Goal: Task Accomplishment & Management: Manage account settings

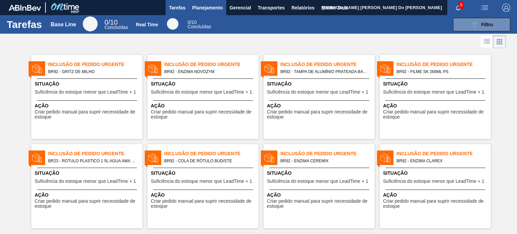
click at [197, 3] on button "Planejamento" at bounding box center [207, 7] width 37 height 15
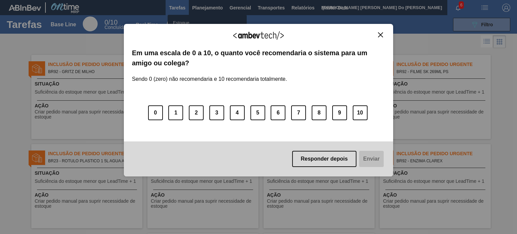
drag, startPoint x: 183, startPoint y: 23, endPoint x: 238, endPoint y: 48, distance: 60.8
click at [182, 23] on li "Estoque" at bounding box center [206, 22] width 79 height 11
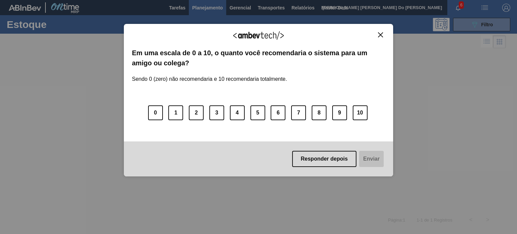
click at [379, 32] on div "Agradecemos seu feedback! Em uma escala de 0 a 10, o quanto você recomendaria o…" at bounding box center [258, 100] width 269 height 153
click at [379, 36] on img "Close" at bounding box center [380, 34] width 5 height 5
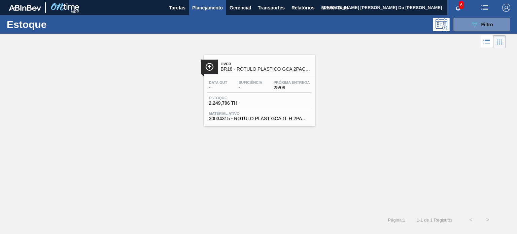
click at [263, 112] on span "Material ativo" at bounding box center [259, 113] width 101 height 4
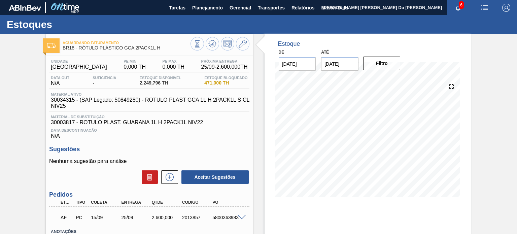
click at [505, 6] on img "button" at bounding box center [506, 8] width 8 height 8
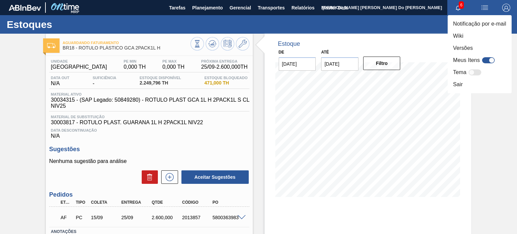
click at [216, 12] on div at bounding box center [258, 117] width 517 height 234
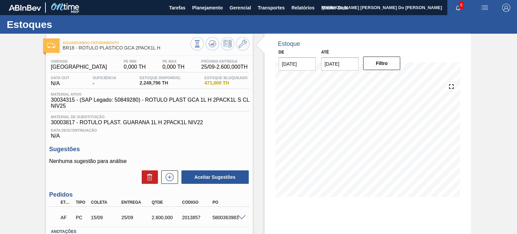
click at [213, 0] on body "Tarefas Planejamento Gerencial Transportes Relatórios Master Data Juliana Cilen…" at bounding box center [258, 0] width 517 height 0
click at [196, 8] on span "Planejamento" at bounding box center [207, 8] width 31 height 8
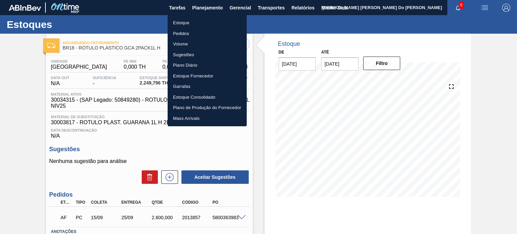
click at [184, 24] on li "Estoque" at bounding box center [206, 22] width 79 height 11
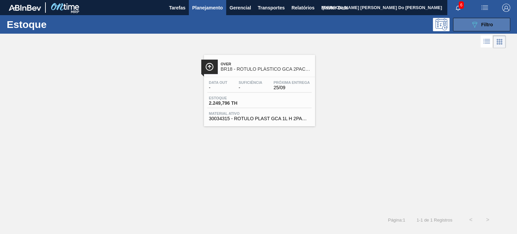
click at [468, 26] on button "089F7B8B-B2A5-4AFE-B5C0-19BA573D28AC Filtro" at bounding box center [481, 24] width 57 height 13
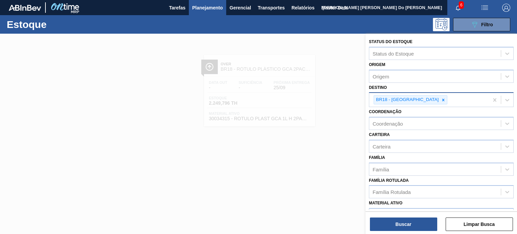
click at [439, 99] on div at bounding box center [442, 100] width 7 height 8
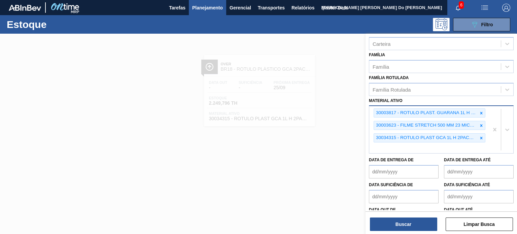
scroll to position [102, 0]
click at [481, 112] on icon at bounding box center [481, 113] width 2 height 2
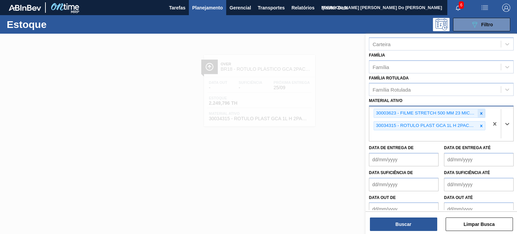
click at [479, 113] on icon at bounding box center [481, 113] width 5 height 5
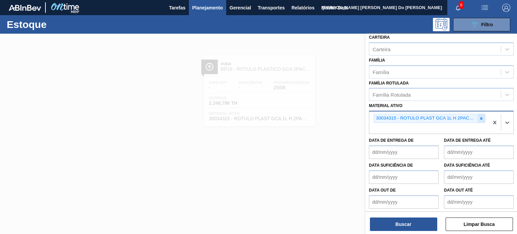
click at [482, 117] on icon at bounding box center [481, 118] width 5 height 5
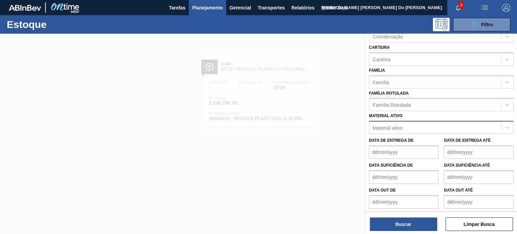
click at [383, 125] on div "Material ativo" at bounding box center [441, 127] width 145 height 13
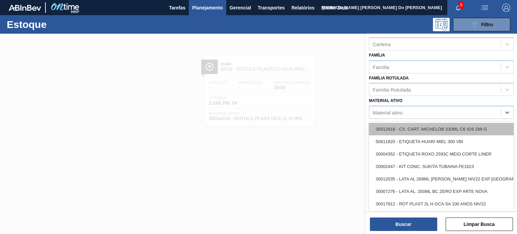
paste ativo "30018177"
type ativo "30018177"
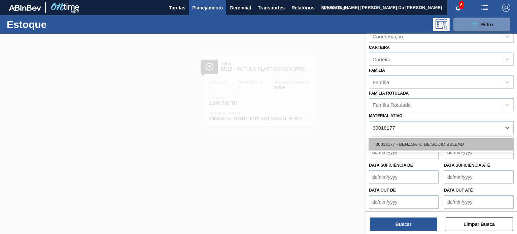
click at [404, 143] on div "30018177 - BENZOATO DE SODIO BBLEND" at bounding box center [441, 144] width 145 height 12
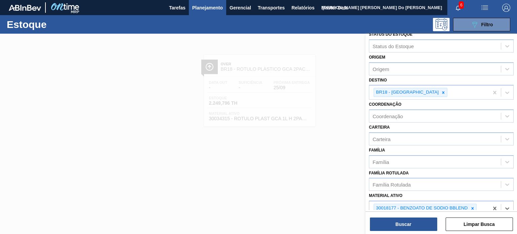
scroll to position [0, 0]
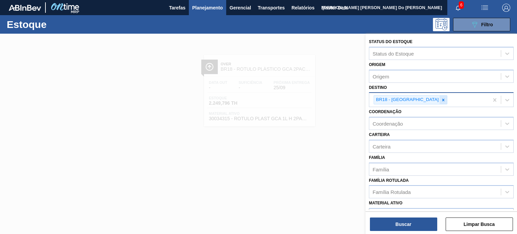
click at [441, 99] on icon at bounding box center [443, 100] width 5 height 5
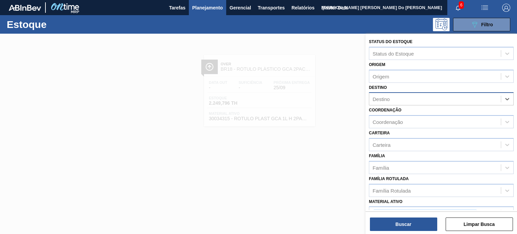
click at [392, 100] on div "Destino" at bounding box center [435, 99] width 132 height 10
type input "br92"
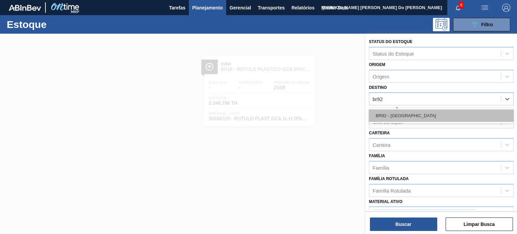
click at [389, 114] on div "BR92 - Belém" at bounding box center [441, 115] width 145 height 12
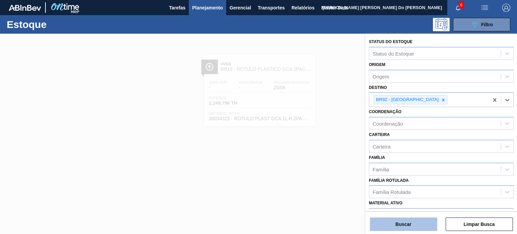
click at [408, 227] on button "Buscar" at bounding box center [403, 223] width 67 height 13
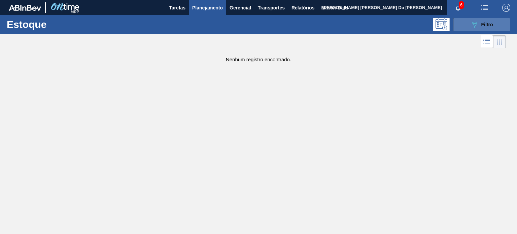
click at [481, 22] on span "Filtro" at bounding box center [487, 24] width 12 height 5
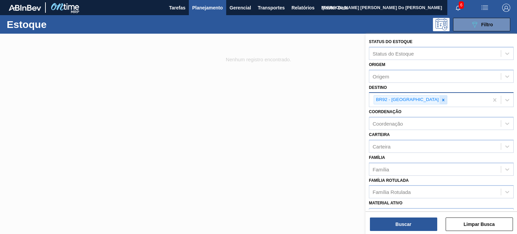
click at [441, 99] on icon at bounding box center [443, 100] width 5 height 5
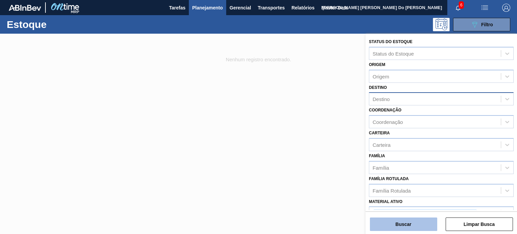
click at [402, 218] on button "Buscar" at bounding box center [403, 223] width 67 height 13
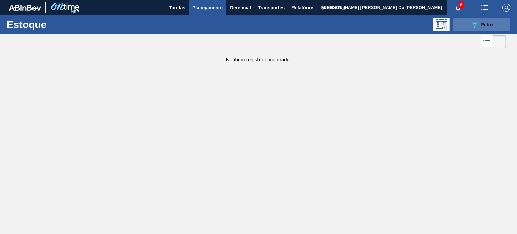
click at [469, 24] on button "089F7B8B-B2A5-4AFE-B5C0-19BA573D28AC Filtro" at bounding box center [481, 24] width 57 height 13
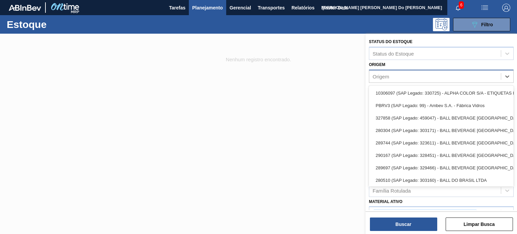
click at [379, 75] on div "Origem" at bounding box center [380, 76] width 16 height 6
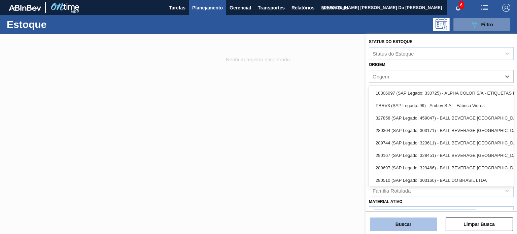
click at [406, 225] on button "Buscar" at bounding box center [403, 223] width 67 height 13
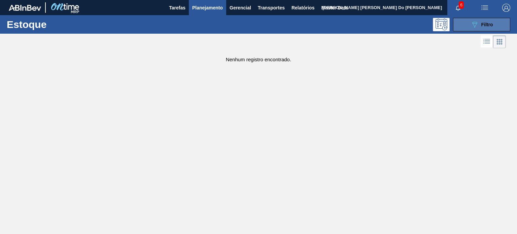
click at [480, 18] on button "089F7B8B-B2A5-4AFE-B5C0-19BA573D28AC Filtro" at bounding box center [481, 24] width 57 height 13
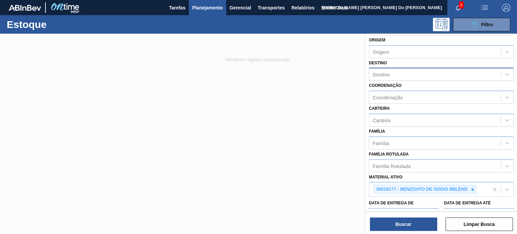
scroll to position [87, 0]
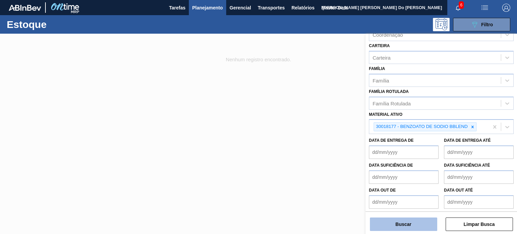
click at [402, 227] on button "Buscar" at bounding box center [403, 223] width 67 height 13
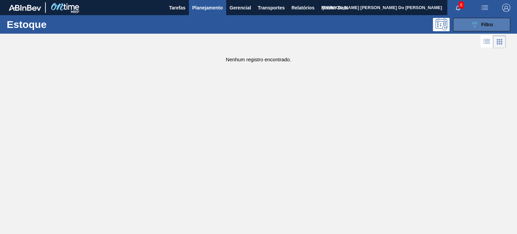
click at [469, 21] on button "089F7B8B-B2A5-4AFE-B5C0-19BA573D28AC Filtro" at bounding box center [481, 24] width 57 height 13
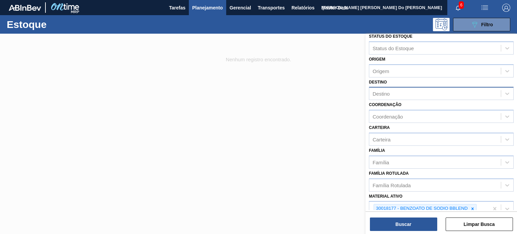
scroll to position [0, 0]
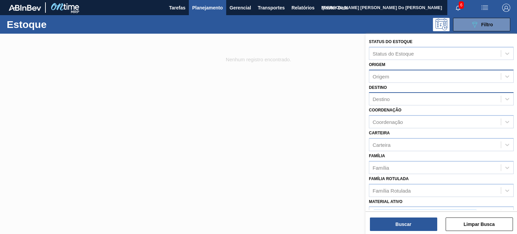
click at [378, 72] on div "Origem" at bounding box center [435, 76] width 132 height 10
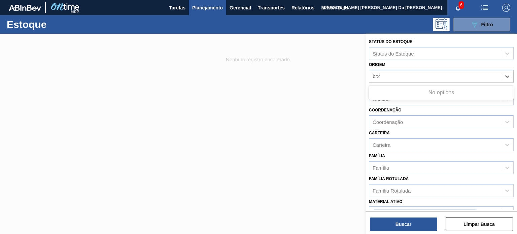
type input "br27"
click at [398, 72] on div "br27" at bounding box center [435, 76] width 132 height 10
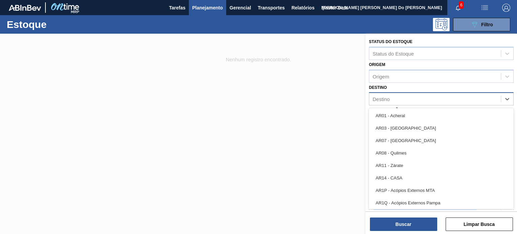
click at [394, 99] on div "Destino" at bounding box center [435, 99] width 132 height 10
type input "br27"
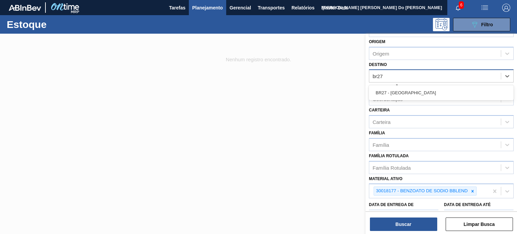
scroll to position [34, 0]
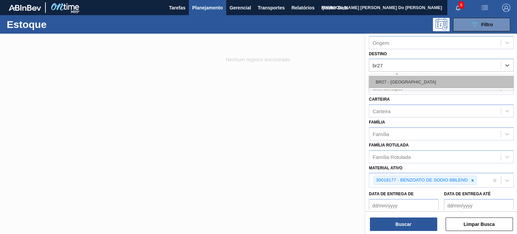
click at [398, 84] on div "BR27 - [GEOGRAPHIC_DATA]" at bounding box center [441, 82] width 145 height 12
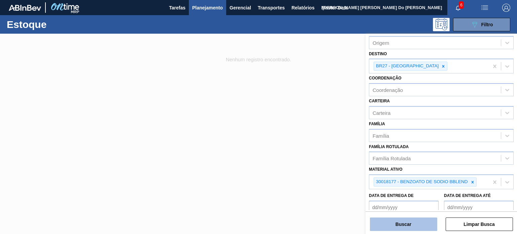
click at [409, 227] on button "Buscar" at bounding box center [403, 223] width 67 height 13
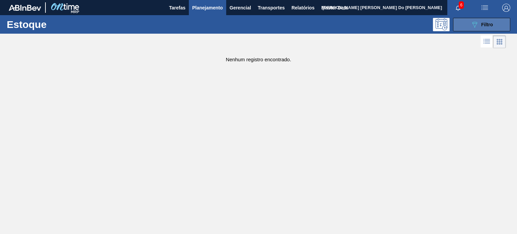
click at [481, 23] on span "Filtro" at bounding box center [487, 24] width 12 height 5
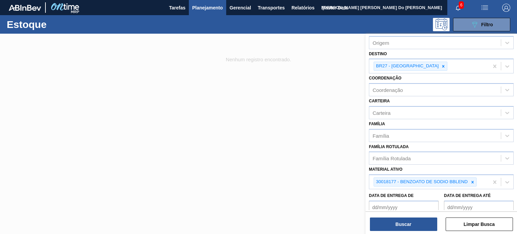
click at [311, 56] on div at bounding box center [258, 151] width 517 height 234
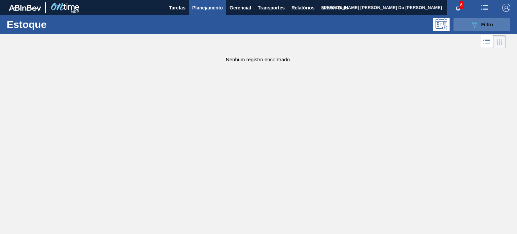
click at [490, 26] on span "Filtro" at bounding box center [487, 24] width 12 height 5
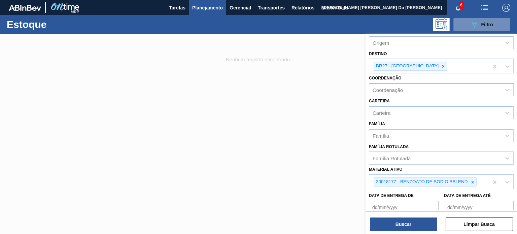
click at [509, 8] on img "button" at bounding box center [506, 8] width 8 height 8
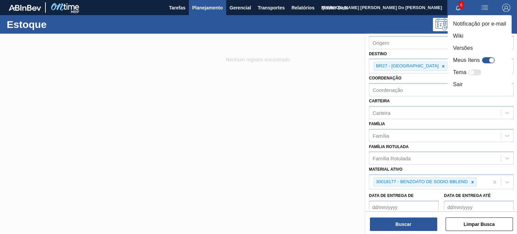
click at [484, 59] on div at bounding box center [488, 60] width 13 height 6
checkbox input "true"
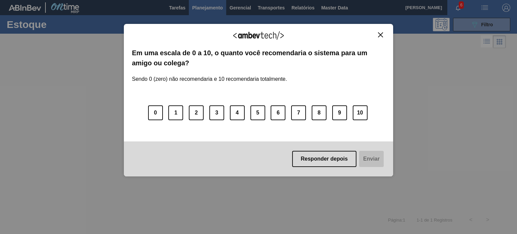
click at [381, 38] on div "Agradecemos seu feedback!" at bounding box center [258, 40] width 253 height 16
click at [383, 34] on button "Close" at bounding box center [380, 35] width 9 height 6
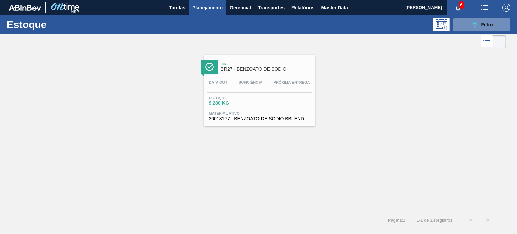
click at [503, 12] on button "button" at bounding box center [506, 7] width 22 height 15
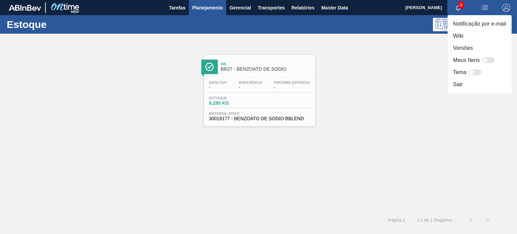
click at [240, 74] on div at bounding box center [258, 117] width 517 height 234
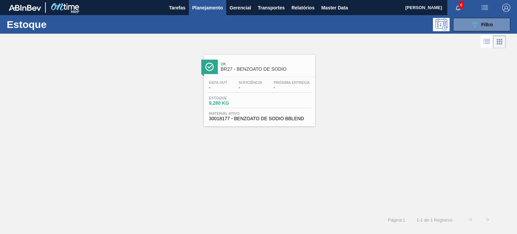
click at [234, 90] on div "Data out - Suficiência - Próxima Entrega -" at bounding box center [259, 86] width 104 height 12
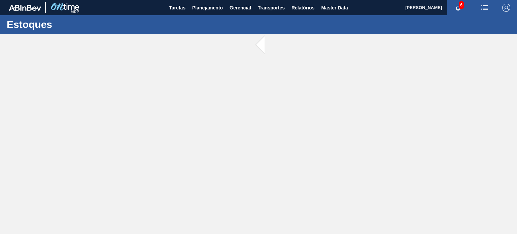
click at [504, 10] on img "button" at bounding box center [506, 8] width 8 height 8
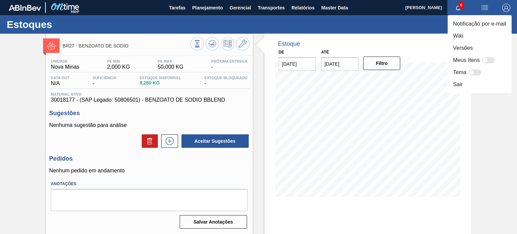
click at [231, 116] on div at bounding box center [258, 117] width 517 height 234
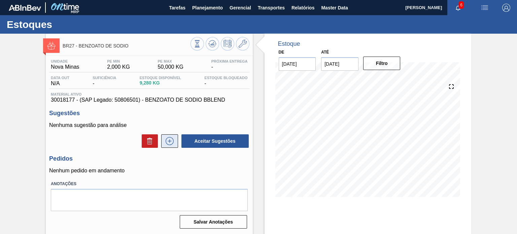
click at [166, 141] on icon at bounding box center [169, 141] width 11 height 8
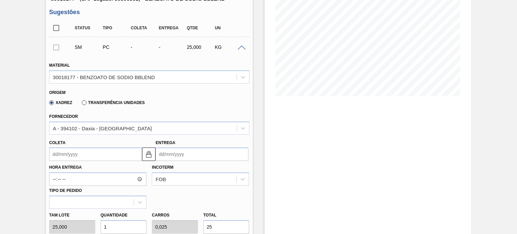
scroll to position [135, 0]
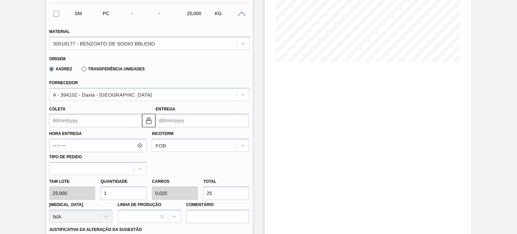
click at [92, 120] on input "Coleta" at bounding box center [95, 120] width 93 height 13
click at [192, 167] on div "Hora Entrega Incoterm FOB Tipo de pedido" at bounding box center [148, 151] width 205 height 48
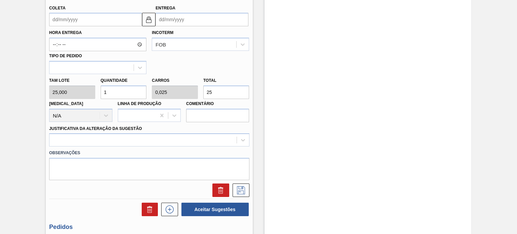
scroll to position [168, 0]
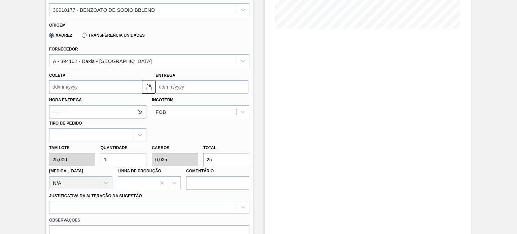
click at [132, 158] on input "1" at bounding box center [124, 159] width 46 height 13
click at [234, 157] on input "25" at bounding box center [226, 159] width 46 height 13
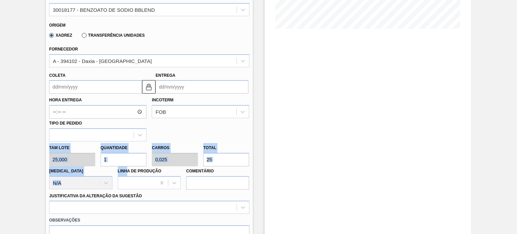
drag, startPoint x: 98, startPoint y: 159, endPoint x: 42, endPoint y: 147, distance: 57.1
click at [42, 147] on div "BR27 - BENZOATO DE SODIO Unidade Nova Minas PE MIN 2,000 KG PE MAX 50,000 KG Pr…" at bounding box center [258, 117] width 517 height 504
click at [117, 155] on input "1" at bounding box center [124, 159] width 46 height 13
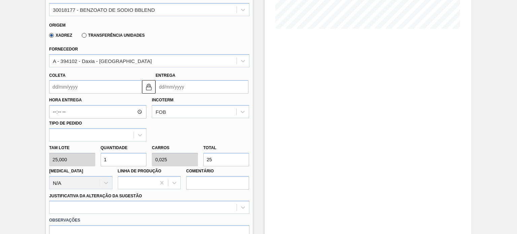
click at [27, 138] on div "BR27 - BENZOATO DE SODIO Unidade Nova Minas PE MIN 2,000 KG PE MAX 50,000 KG Pr…" at bounding box center [258, 117] width 517 height 504
type input "2"
type input "0,05"
type input "50"
type input "2"
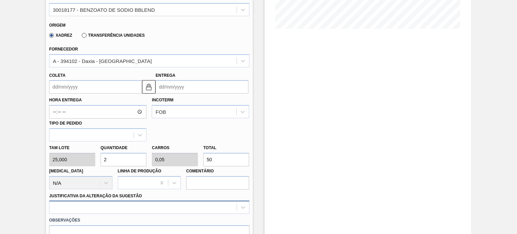
click at [129, 206] on div at bounding box center [149, 206] width 200 height 13
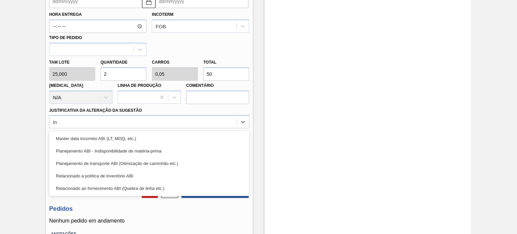
type Sugestão "ino"
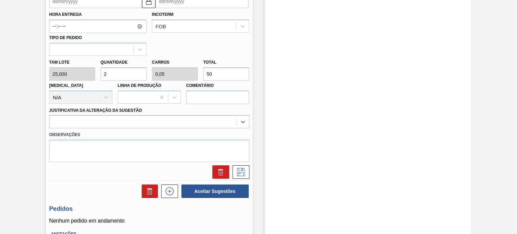
drag, startPoint x: 65, startPoint y: 122, endPoint x: 0, endPoint y: 114, distance: 65.0
click at [0, 116] on div "BR27 - BENZOATO DE SODIO Unidade Nova Minas PE MIN 2,000 KG PE MAX 50,000 KG Pr…" at bounding box center [258, 32] width 517 height 504
type Sugestão "sem"
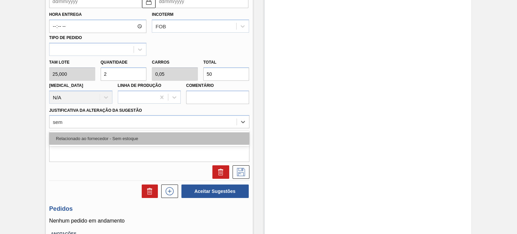
click at [128, 138] on div "Relacionado ao fornecedor - Sem estoque" at bounding box center [149, 138] width 200 height 12
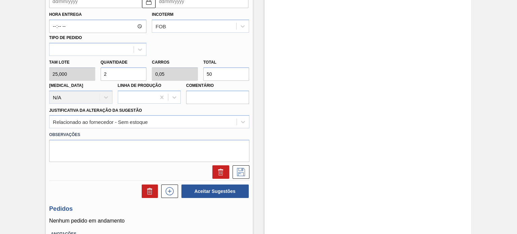
click at [219, 77] on input "50" at bounding box center [226, 73] width 46 height 13
click at [116, 137] on label "Observações" at bounding box center [149, 135] width 200 height 10
click at [114, 144] on textarea at bounding box center [149, 151] width 200 height 22
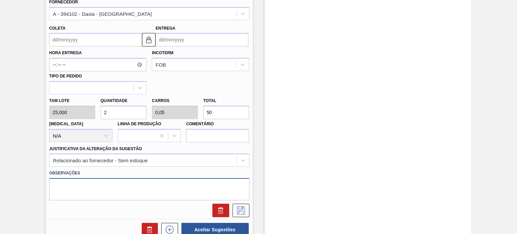
scroll to position [186, 0]
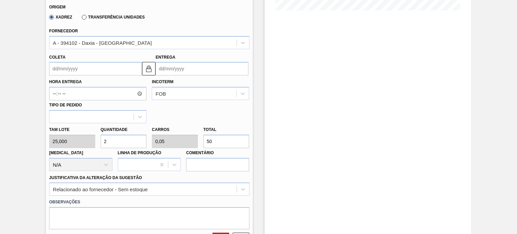
click at [87, 65] on input "Coleta" at bounding box center [95, 68] width 93 height 13
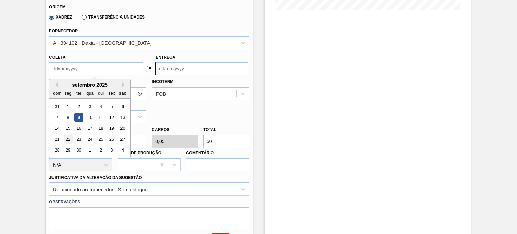
click at [66, 138] on div "22" at bounding box center [68, 139] width 9 height 9
type input "[DATE]"
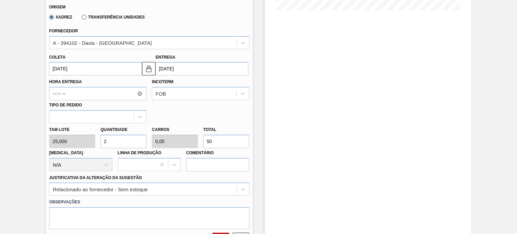
click at [131, 139] on input "2" at bounding box center [124, 141] width 46 height 13
click at [210, 136] on input "50" at bounding box center [226, 141] width 46 height 13
click at [108, 229] on div at bounding box center [148, 237] width 205 height 17
click at [112, 215] on textarea at bounding box center [149, 218] width 200 height 22
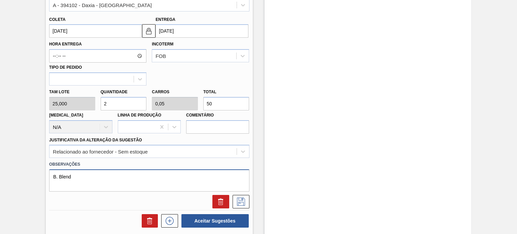
scroll to position [287, 0]
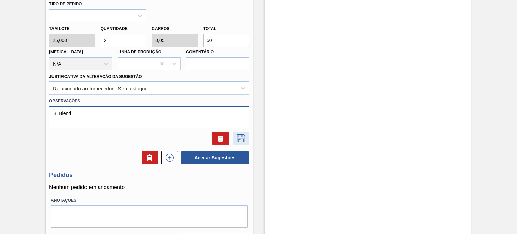
type textarea "B. Blend"
click at [241, 138] on icon at bounding box center [240, 138] width 11 height 8
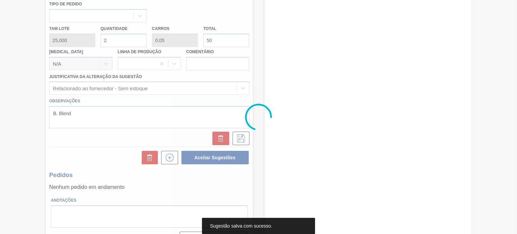
scroll to position [55, 0]
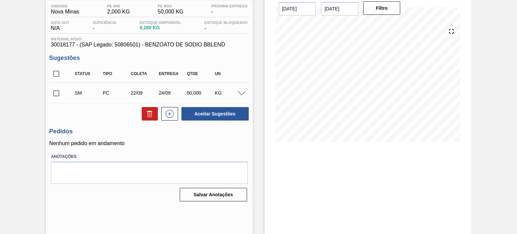
click at [57, 92] on input "checkbox" at bounding box center [56, 93] width 14 height 14
click at [198, 112] on button "Aceitar Sugestões" at bounding box center [214, 113] width 67 height 13
checkbox input "false"
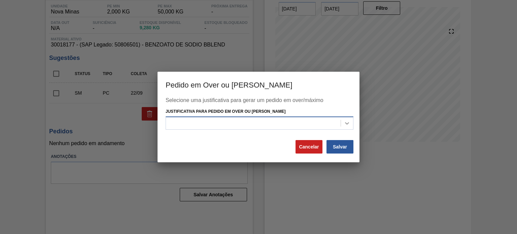
click at [344, 124] on icon at bounding box center [346, 123] width 7 height 7
drag, startPoint x: 206, startPoint y: 82, endPoint x: 298, endPoint y: 82, distance: 91.5
click at [298, 82] on h3 "Pedido em Over ou [PERSON_NAME]" at bounding box center [258, 85] width 202 height 26
click at [347, 122] on icon at bounding box center [346, 123] width 7 height 7
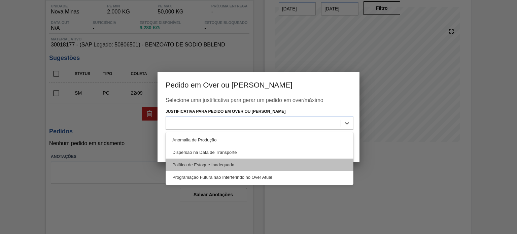
click at [192, 161] on div "Política de Estoque Inadequada" at bounding box center [259, 164] width 188 height 12
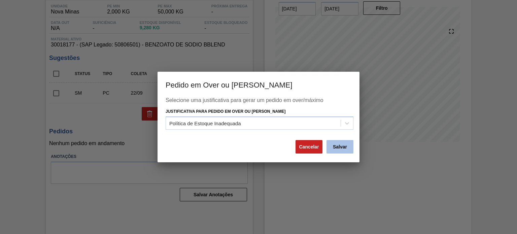
click at [338, 147] on button "Salvar" at bounding box center [339, 146] width 27 height 13
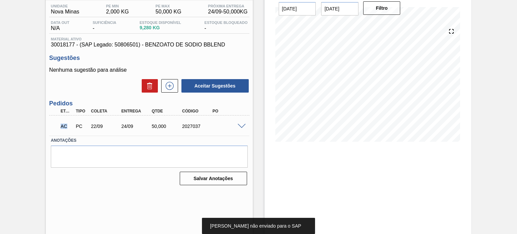
drag, startPoint x: 66, startPoint y: 125, endPoint x: 59, endPoint y: 123, distance: 7.1
click at [59, 123] on div "AC" at bounding box center [66, 126] width 15 height 15
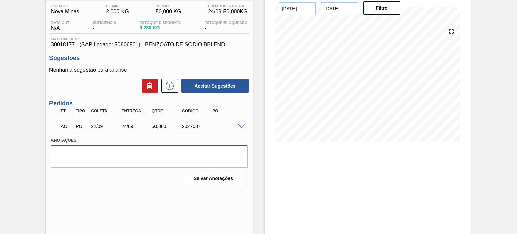
click at [129, 161] on textarea at bounding box center [149, 156] width 196 height 22
drag, startPoint x: 61, startPoint y: 123, endPoint x: 70, endPoint y: 125, distance: 9.8
click at [70, 125] on p "AC" at bounding box center [67, 125] width 12 height 5
click at [68, 126] on p "AC" at bounding box center [67, 125] width 12 height 5
drag, startPoint x: 59, startPoint y: 126, endPoint x: 69, endPoint y: 127, distance: 10.2
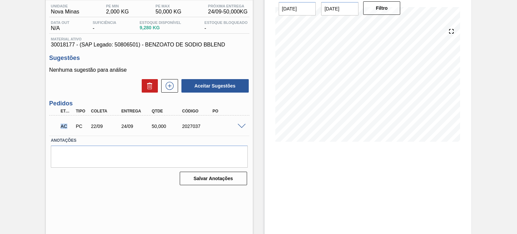
click at [69, 127] on div "AC" at bounding box center [66, 126] width 15 height 15
click at [238, 123] on div at bounding box center [242, 125] width 13 height 5
click at [239, 124] on span at bounding box center [241, 126] width 8 height 5
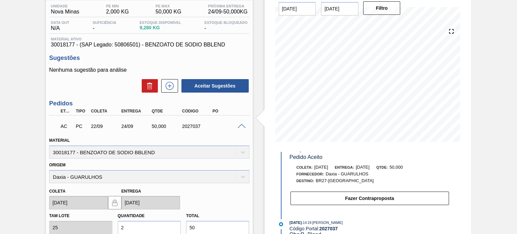
scroll to position [34, 0]
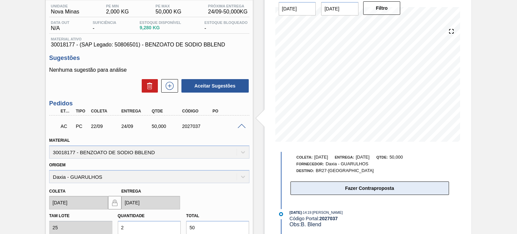
click at [356, 189] on button "Fazer Contraproposta" at bounding box center [369, 187] width 158 height 13
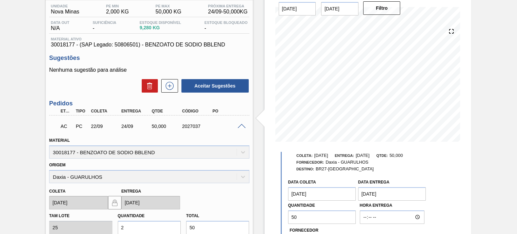
scroll to position [67, 0]
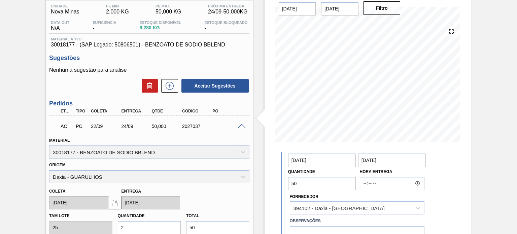
click at [479, 90] on div "Aguardando Composição de Carga BR27 - BENZOATO DE SODIO Unidade Nova Minas PE M…" at bounding box center [258, 165] width 517 height 375
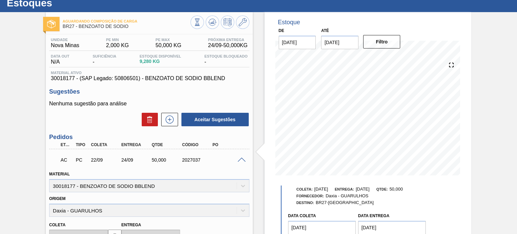
scroll to position [0, 0]
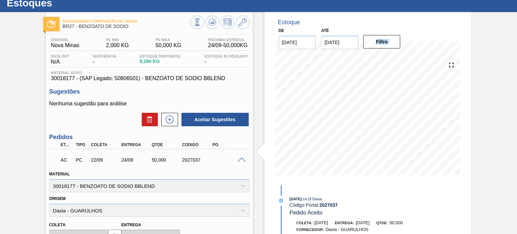
drag, startPoint x: 479, startPoint y: 96, endPoint x: 480, endPoint y: 44, distance: 52.5
click at [480, 44] on div "Aguardando Composição de Carga BR27 - BENZOATO DE SODIO Unidade Nova Minas PE M…" at bounding box center [258, 199] width 517 height 375
click at [323, 213] on div "[DATE] 14:19 : Daxia Código Portal: 2027037 Pedido Aceito" at bounding box center [369, 205] width 160 height 21
click at [353, 216] on div "[DATE] 14:19 : Daxia Código Portal: 2027037 Pedido Aceito" at bounding box center [369, 205] width 160 height 21
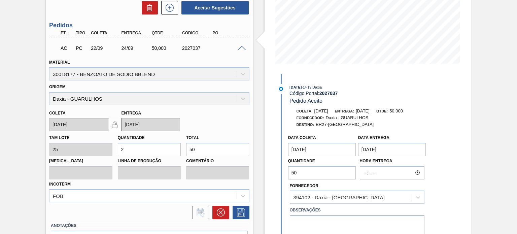
scroll to position [122, 0]
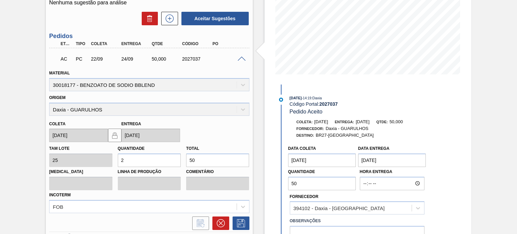
click at [191, 68] on div "Material 30018177 - BENZOATO DE SODIO BBLEND" at bounding box center [149, 79] width 200 height 23
click at [193, 59] on div "2027037" at bounding box center [196, 58] width 33 height 5
copy div "2027037"
click at [187, 59] on div "2027037" at bounding box center [196, 58] width 33 height 5
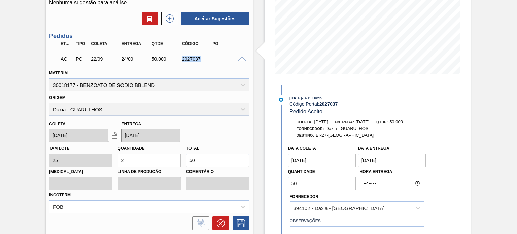
click at [187, 59] on div "2027037" at bounding box center [196, 58] width 33 height 5
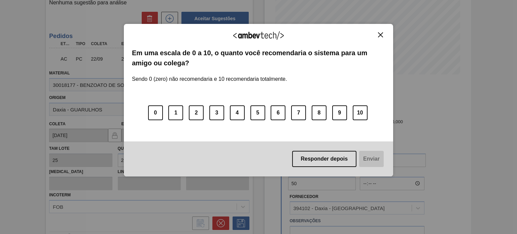
click at [377, 35] on button "Close" at bounding box center [380, 35] width 9 height 6
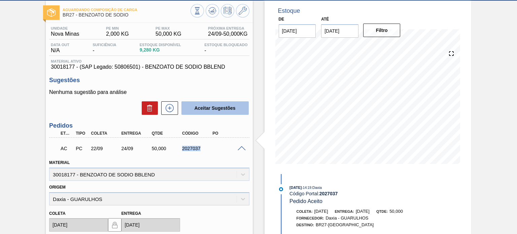
scroll to position [0, 0]
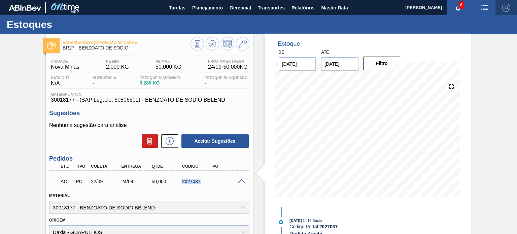
click at [502, 8] on img "button" at bounding box center [506, 8] width 8 height 8
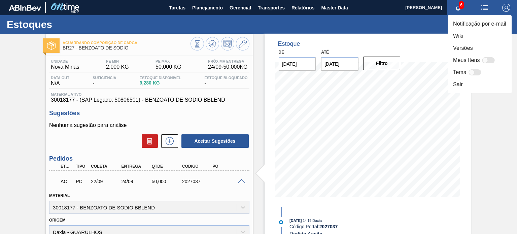
click at [505, 6] on div at bounding box center [258, 117] width 517 height 234
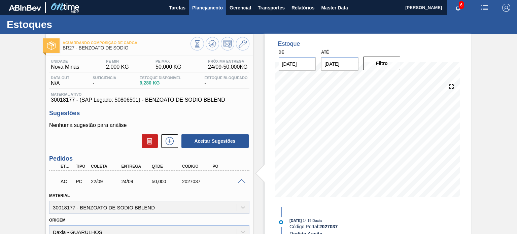
click at [201, 7] on span "Planejamento" at bounding box center [207, 8] width 31 height 8
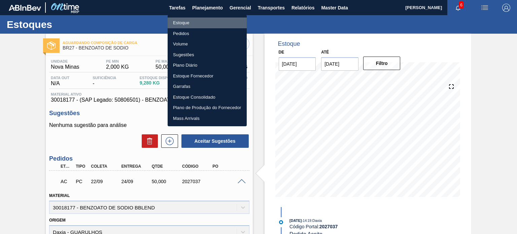
click at [187, 27] on li "Estoque" at bounding box center [206, 22] width 79 height 11
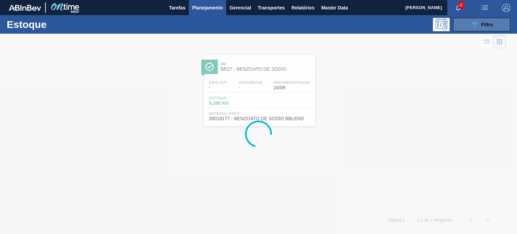
click at [469, 27] on button "089F7B8B-B2A5-4AFE-B5C0-19BA573D28AC Filtro" at bounding box center [481, 24] width 57 height 13
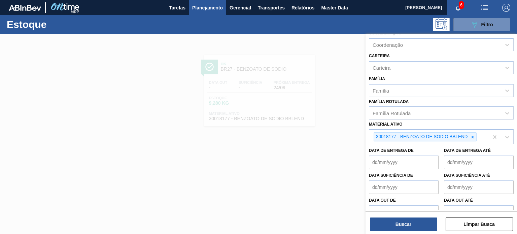
scroll to position [89, 0]
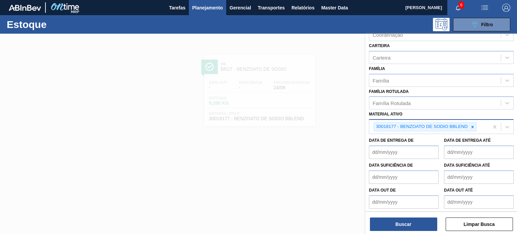
click at [480, 126] on div "30018177 - BENZOATO DE SODIO BBLEND" at bounding box center [428, 127] width 119 height 14
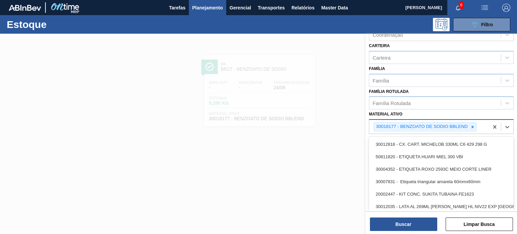
paste ativo "30005009"
type ativo "30005009"
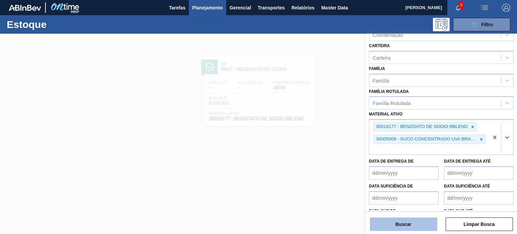
click at [419, 223] on button "Buscar" at bounding box center [403, 223] width 67 height 13
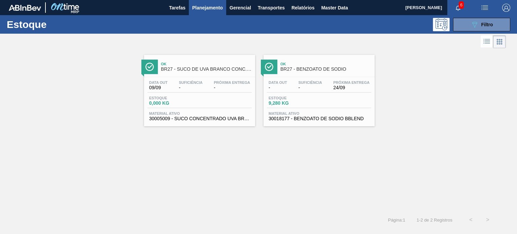
click at [207, 75] on div "Ok BR27 - SUCO DE UVA BRANCO CONC. 68 BRIX Data [DATE] Suficiência - Próxima En…" at bounding box center [199, 90] width 111 height 71
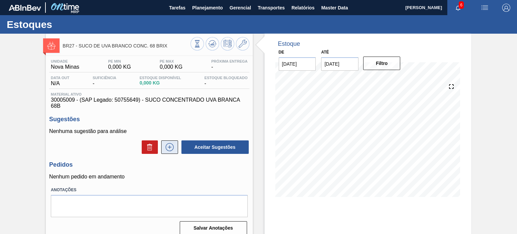
click at [172, 146] on icon at bounding box center [169, 147] width 8 height 8
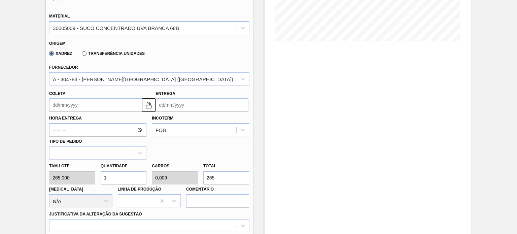
scroll to position [168, 0]
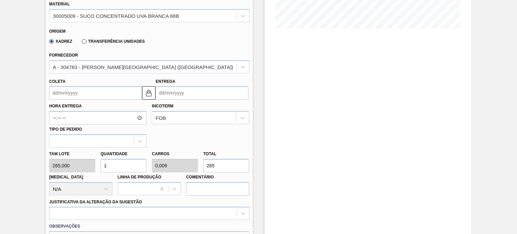
click at [66, 164] on div "Tam lote 265,000 Quantidade 1 Carros 0,009 Total 265 [MEDICAL_DATA] N/A Linha d…" at bounding box center [148, 171] width 205 height 48
type input "2"
type input "0,018"
type input "530"
type input "2"
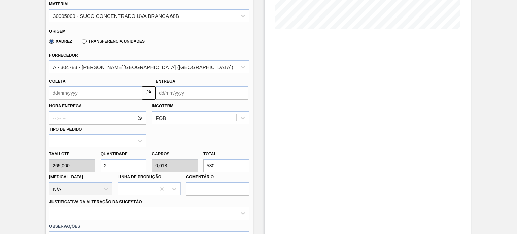
click at [114, 211] on div at bounding box center [149, 213] width 200 height 13
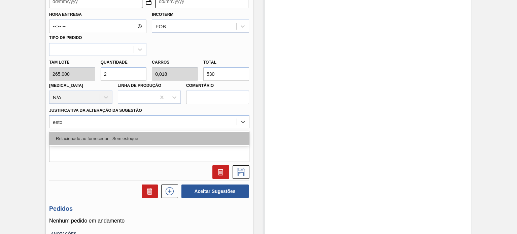
type Sugestão "est"
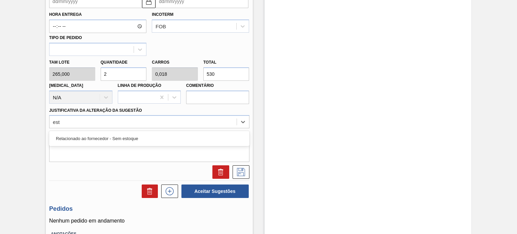
click at [101, 138] on div "Relacionado ao fornecedor - Sem estoque" at bounding box center [149, 138] width 200 height 12
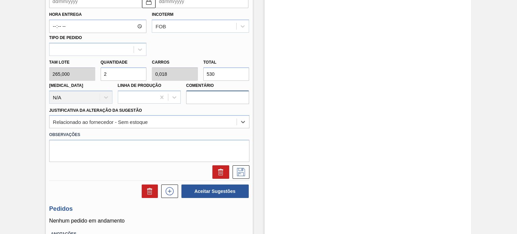
click at [218, 95] on input "Comentário" at bounding box center [217, 96] width 63 height 13
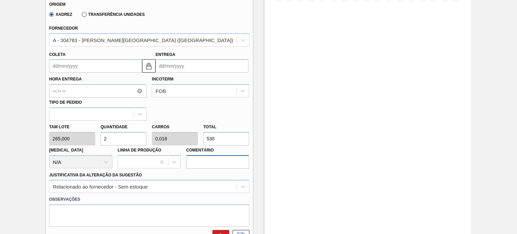
scroll to position [192, 0]
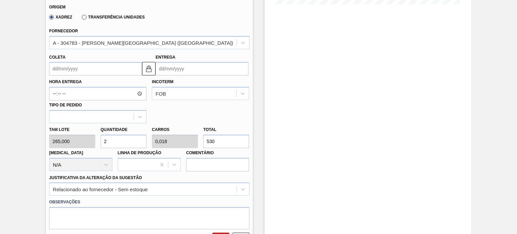
click at [107, 66] on input "Coleta" at bounding box center [95, 68] width 93 height 13
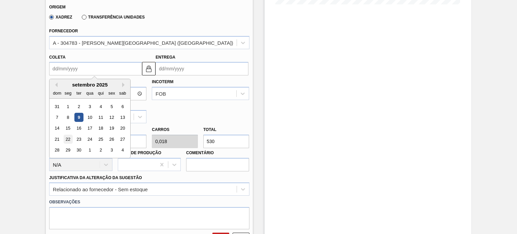
click at [67, 142] on div "22" at bounding box center [68, 139] width 9 height 9
type input "[DATE]"
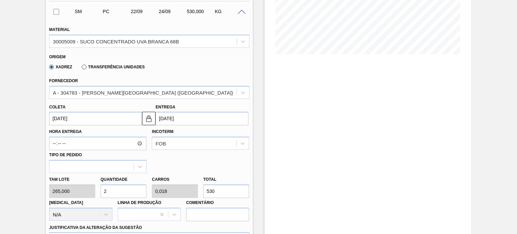
scroll to position [159, 0]
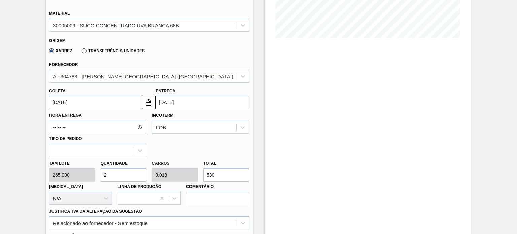
click at [184, 104] on input "[DATE]" at bounding box center [201, 102] width 93 height 13
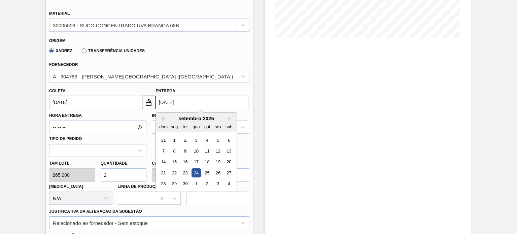
click at [185, 86] on div "Entrega [DATE] Previous Month Next Month [DATE] dom seg ter qua qui sex sab 31 …" at bounding box center [201, 97] width 93 height 23
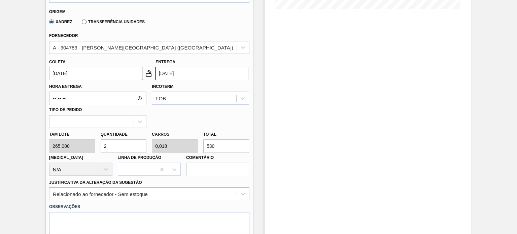
scroll to position [226, 0]
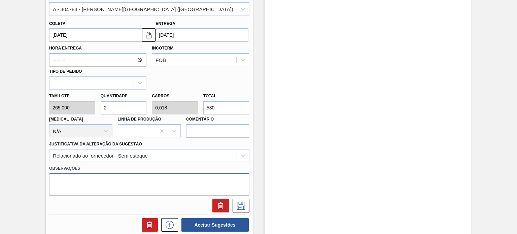
click at [73, 183] on textarea at bounding box center [149, 184] width 200 height 22
type textarea "B. Blend"
click at [239, 203] on icon at bounding box center [240, 205] width 11 height 8
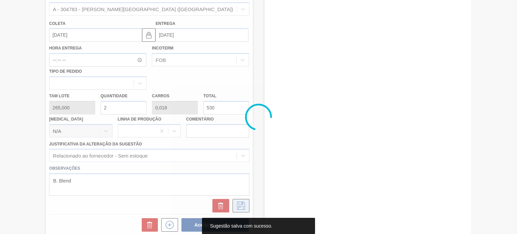
scroll to position [55, 0]
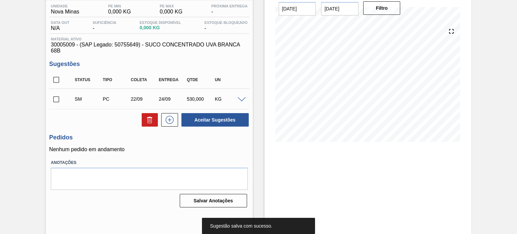
click at [57, 97] on input "checkbox" at bounding box center [56, 99] width 14 height 14
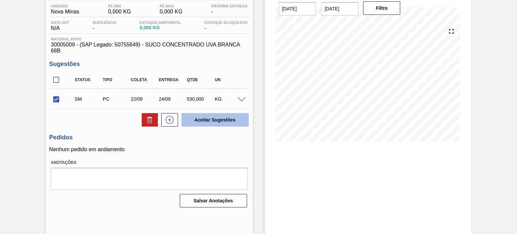
click at [220, 117] on button "Aceitar Sugestões" at bounding box center [214, 119] width 67 height 13
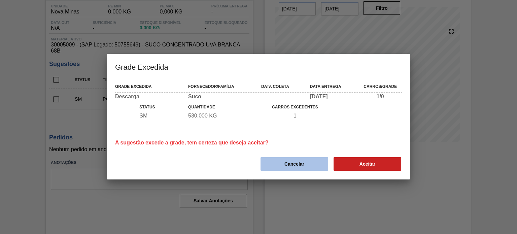
click at [305, 166] on button "Cancelar" at bounding box center [294, 163] width 68 height 13
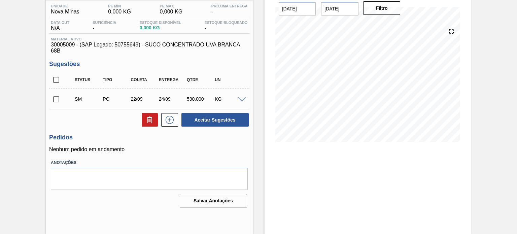
scroll to position [22, 0]
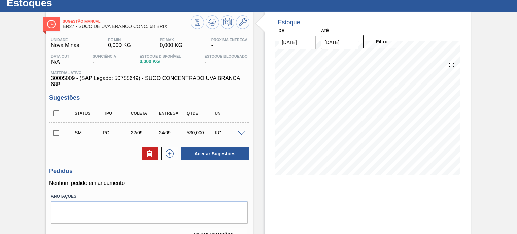
click at [243, 133] on span at bounding box center [241, 133] width 8 height 5
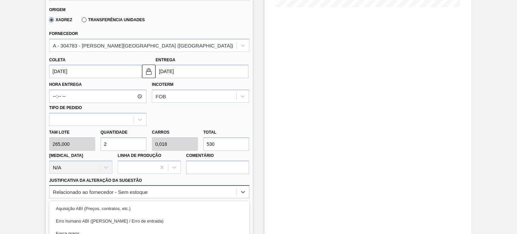
click at [137, 188] on div "option Relacionado ao fornecedor - Sem estoque, selected. option Master data in…" at bounding box center [149, 191] width 200 height 13
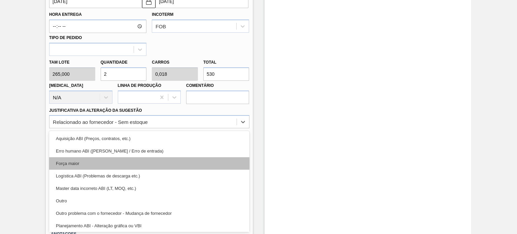
click at [134, 161] on div "Força maior" at bounding box center [149, 163] width 200 height 12
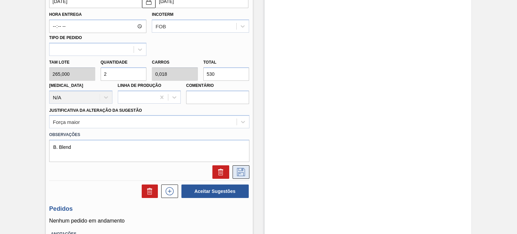
click at [241, 171] on icon at bounding box center [240, 172] width 11 height 8
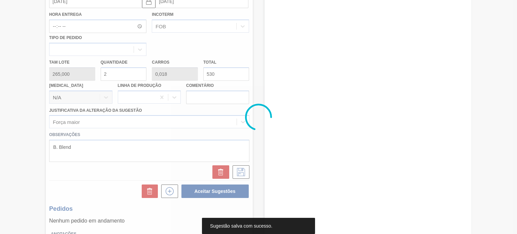
scroll to position [55, 0]
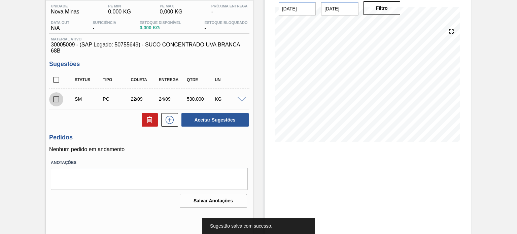
click at [58, 101] on input "checkbox" at bounding box center [56, 99] width 14 height 14
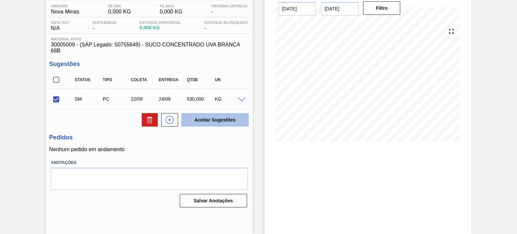
click at [216, 121] on button "Aceitar Sugestões" at bounding box center [214, 119] width 67 height 13
checkbox input "false"
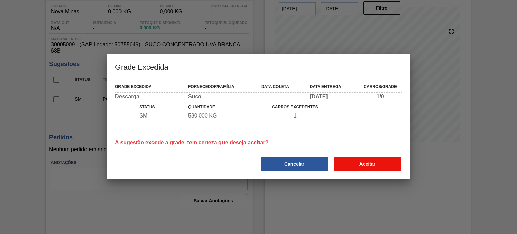
click at [369, 162] on button "Aceitar" at bounding box center [367, 163] width 68 height 13
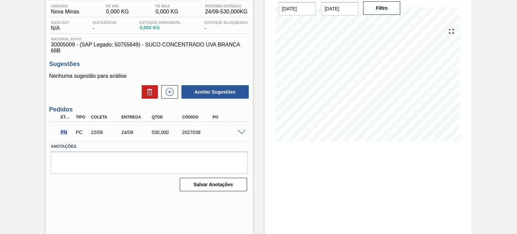
drag, startPoint x: 59, startPoint y: 132, endPoint x: 71, endPoint y: 131, distance: 11.8
click at [69, 132] on div "PN" at bounding box center [66, 132] width 15 height 15
click at [238, 132] on span at bounding box center [241, 132] width 8 height 5
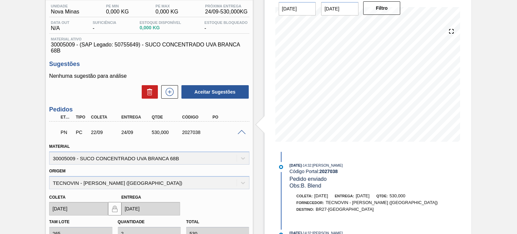
click at [190, 132] on div "2027038" at bounding box center [196, 131] width 33 height 5
copy div "2027038"
click at [266, 144] on div "Estoque De [DATE] Até [DATE] Filtro" at bounding box center [367, 64] width 207 height 173
click at [188, 131] on div "2027038" at bounding box center [196, 131] width 33 height 5
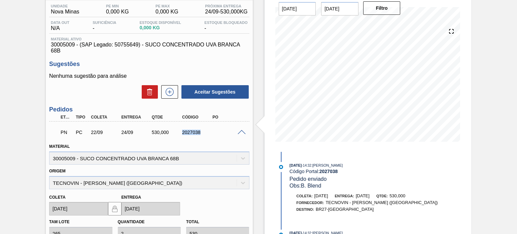
click at [188, 131] on div "2027038" at bounding box center [196, 131] width 33 height 5
copy div "2027038"
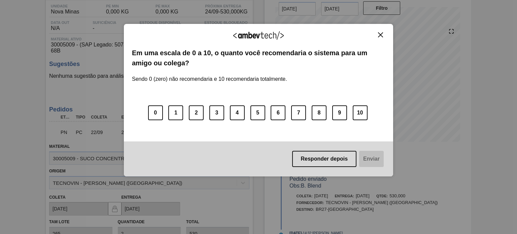
click at [380, 33] on img "Close" at bounding box center [380, 34] width 5 height 5
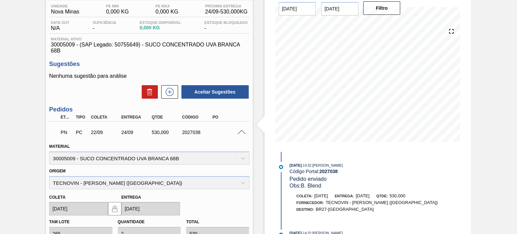
click at [239, 133] on span at bounding box center [241, 132] width 8 height 5
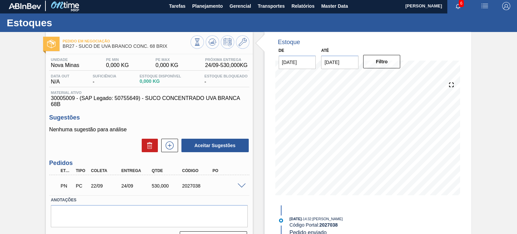
scroll to position [0, 0]
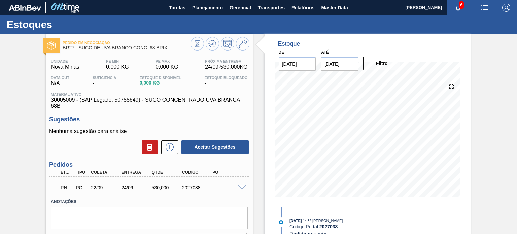
click at [503, 8] on img "button" at bounding box center [506, 8] width 8 height 8
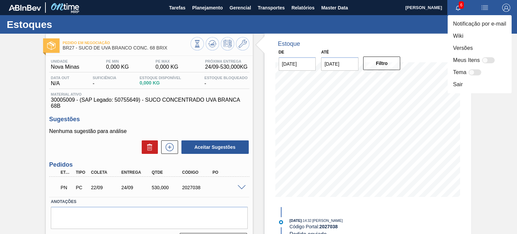
click at [196, 9] on div at bounding box center [258, 117] width 517 height 234
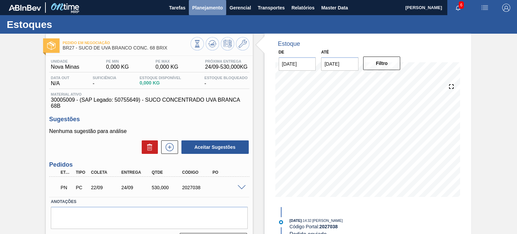
click at [199, 5] on span "Planejamento" at bounding box center [207, 8] width 31 height 8
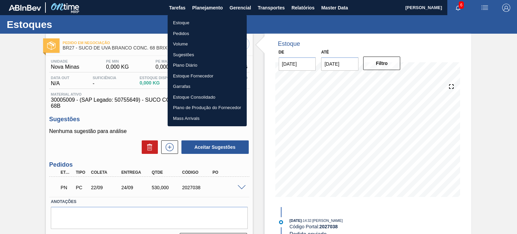
drag, startPoint x: 185, startPoint y: 21, endPoint x: 372, endPoint y: 59, distance: 191.1
click at [184, 21] on li "Estoque" at bounding box center [206, 22] width 79 height 11
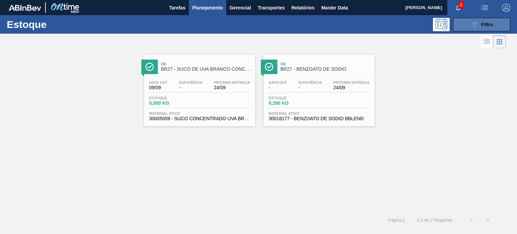
click at [476, 26] on icon "089F7B8B-B2A5-4AFE-B5C0-19BA573D28AC" at bounding box center [474, 25] width 8 height 8
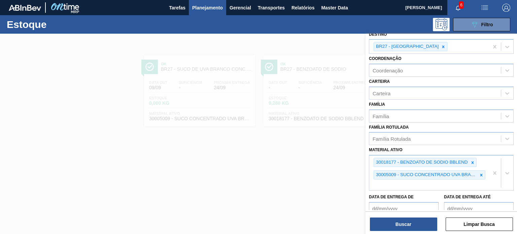
scroll to position [110, 0]
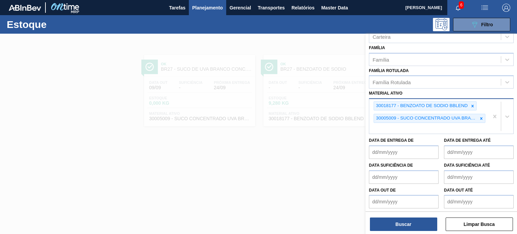
click at [407, 128] on div "30018177 - BENZOATO DE SODIO BBLEND 30005009 - SUCO CONCENTRADO UVA BRANCA 68B" at bounding box center [428, 116] width 119 height 35
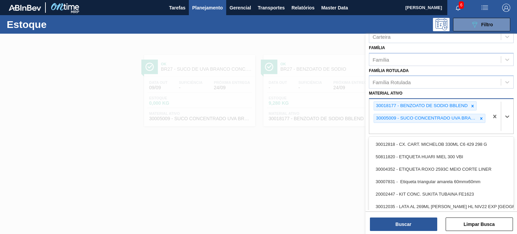
paste ativo "30012112"
type ativo "30012112"
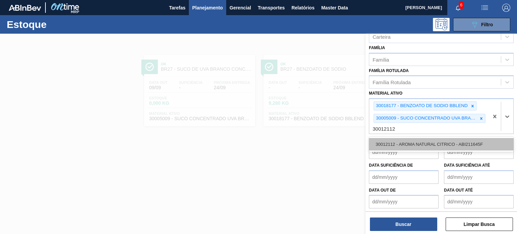
click at [405, 142] on div "30012112 - AROMA NATURAL CITRICO - ABI211645F" at bounding box center [441, 144] width 145 height 12
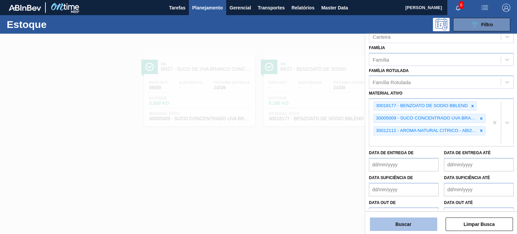
click at [388, 224] on button "Buscar" at bounding box center [403, 223] width 67 height 13
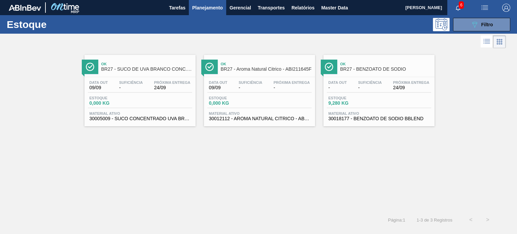
click at [273, 94] on div "Data [DATE] Suficiência - Próxima Entrega - Estoque 0,000 KG Material ativo 300…" at bounding box center [259, 100] width 111 height 46
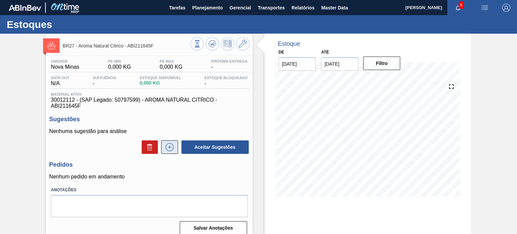
click at [165, 145] on icon at bounding box center [169, 147] width 11 height 8
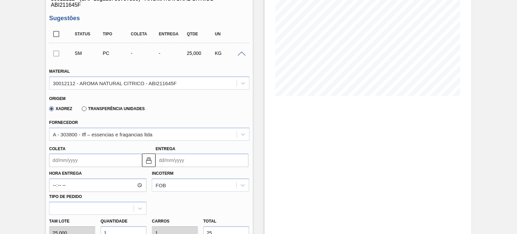
scroll to position [135, 0]
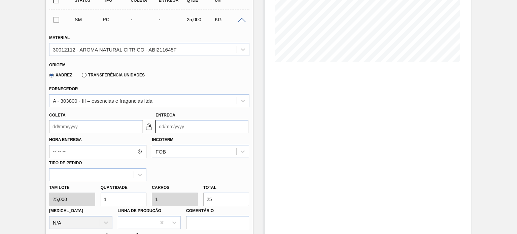
click at [104, 125] on input "Coleta" at bounding box center [95, 126] width 93 height 13
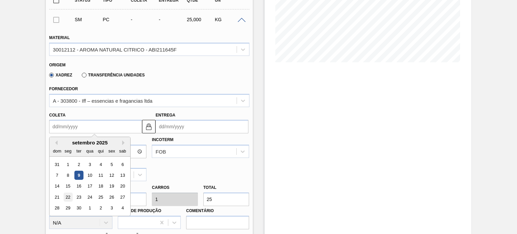
click at [68, 197] on div "22" at bounding box center [68, 196] width 9 height 9
type input "[DATE]"
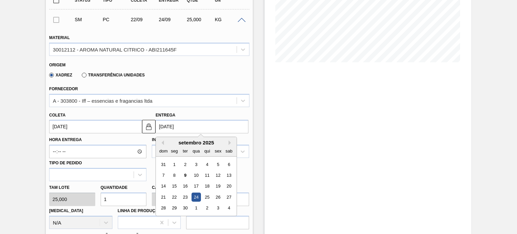
click at [185, 127] on input "[DATE]" at bounding box center [201, 126] width 93 height 13
click at [198, 102] on div "A - 303800 - Iff – essencias e fragancias ltda" at bounding box center [142, 101] width 187 height 10
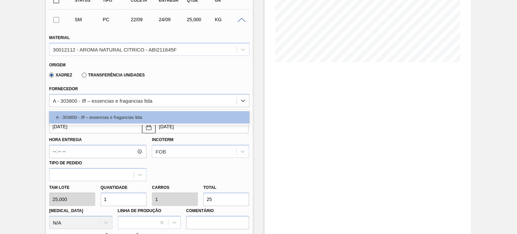
click at [176, 172] on div "Hora Entrega Incoterm FOB Tipo de pedido" at bounding box center [148, 157] width 205 height 48
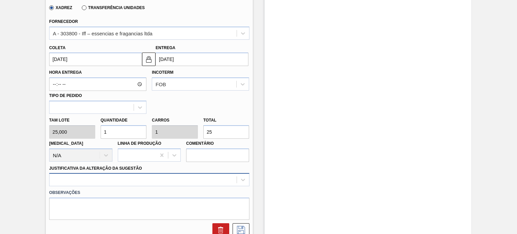
scroll to position [260, 0]
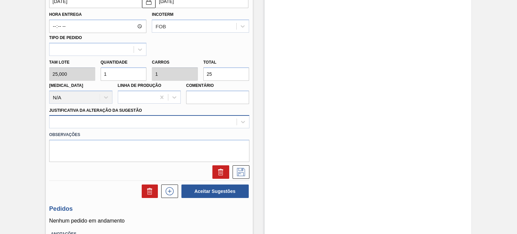
click at [111, 128] on div at bounding box center [149, 121] width 200 height 13
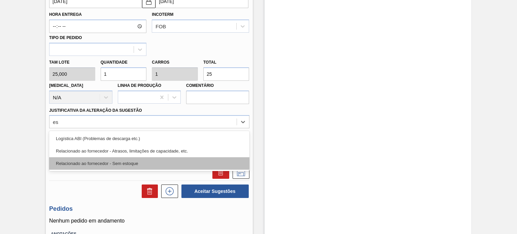
type Sugestão "est"
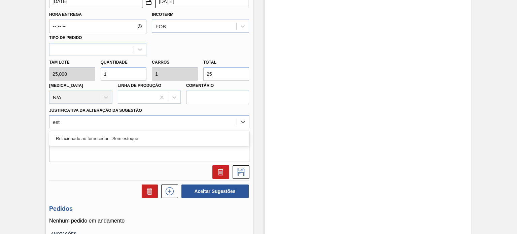
click at [134, 139] on div "Relacionado ao fornecedor - Sem estoque" at bounding box center [149, 138] width 200 height 12
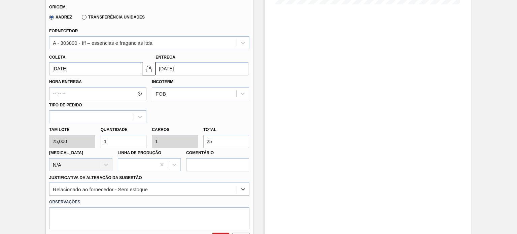
scroll to position [226, 0]
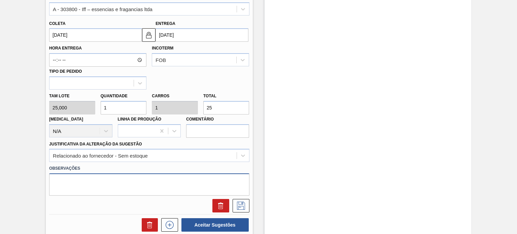
click at [132, 172] on div "Observações" at bounding box center [149, 179] width 200 height 32
type textarea "B Blend"
click at [242, 203] on icon at bounding box center [241, 205] width 8 height 8
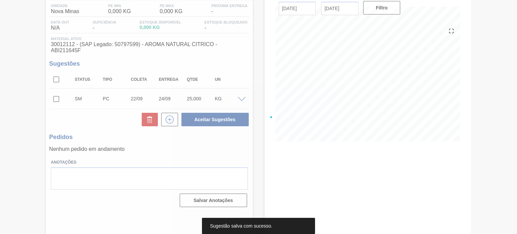
scroll to position [55, 0]
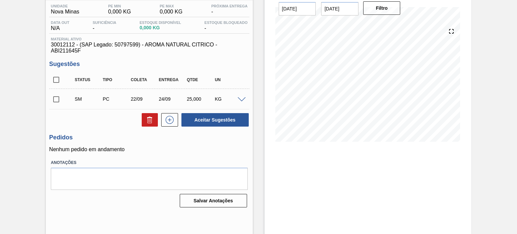
click at [54, 98] on input "checkbox" at bounding box center [56, 99] width 14 height 14
click at [211, 117] on button "Aceitar Sugestões" at bounding box center [214, 119] width 67 height 13
checkbox input "false"
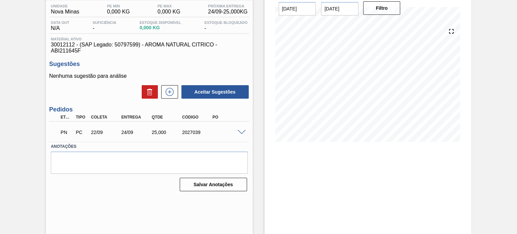
click at [185, 130] on div "2027039" at bounding box center [196, 131] width 33 height 5
copy div "2027039"
click at [263, 160] on div "Estoque De [DATE] Até [DATE] Filtro" at bounding box center [362, 106] width 218 height 256
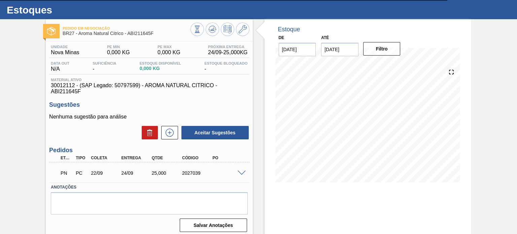
scroll to position [0, 0]
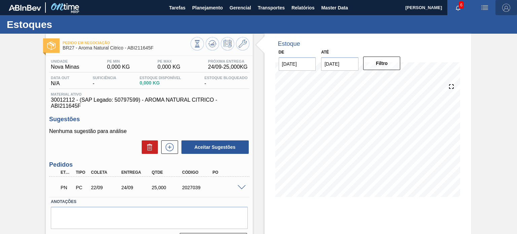
click at [504, 7] on img "button" at bounding box center [506, 8] width 8 height 8
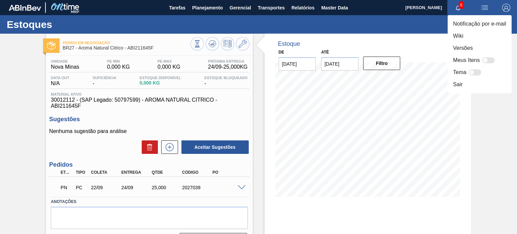
click at [218, 23] on div at bounding box center [258, 117] width 517 height 234
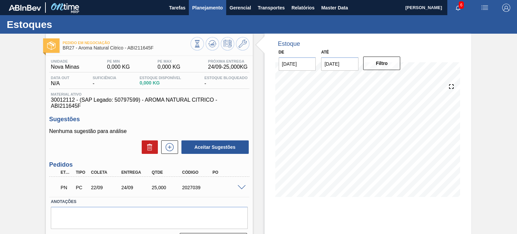
click at [205, 11] on span "Planejamento" at bounding box center [207, 8] width 31 height 8
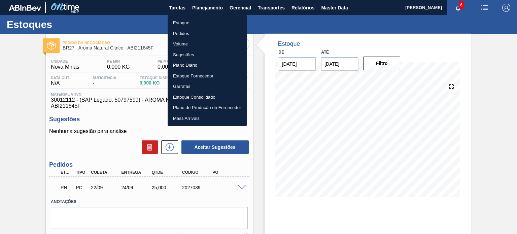
click at [179, 23] on li "Estoque" at bounding box center [206, 22] width 79 height 11
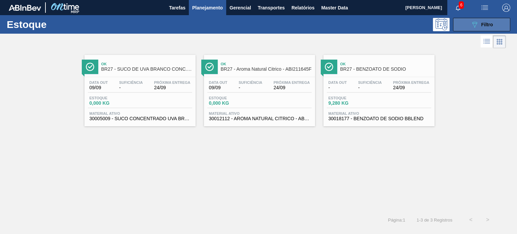
click at [479, 29] on button "089F7B8B-B2A5-4AFE-B5C0-19BA573D28AC Filtro" at bounding box center [481, 24] width 57 height 13
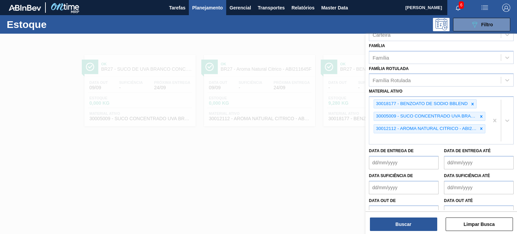
scroll to position [122, 0]
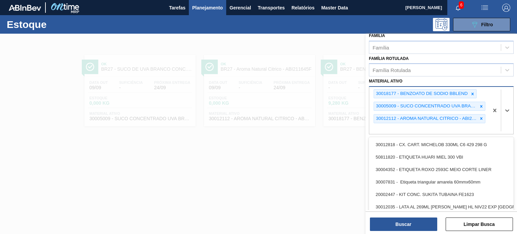
click at [401, 125] on div "30018177 - BENZOATO DE SODIO BBLEND 30005009 - SUCO CONCENTRADO UVA BRANCA 68B …" at bounding box center [428, 110] width 119 height 47
paste ativo "30012093"
type ativo "30012093"
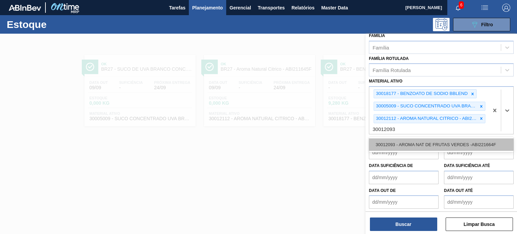
click at [398, 144] on div "30012093 - AROMA NAT DE FRUTAS VERDES -ABI221664F" at bounding box center [441, 144] width 145 height 12
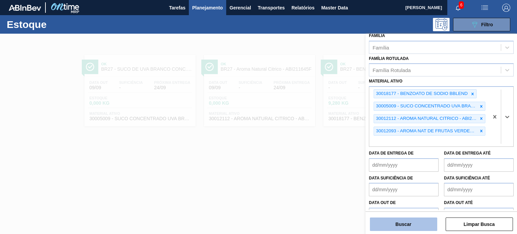
click at [393, 222] on button "Buscar" at bounding box center [403, 223] width 67 height 13
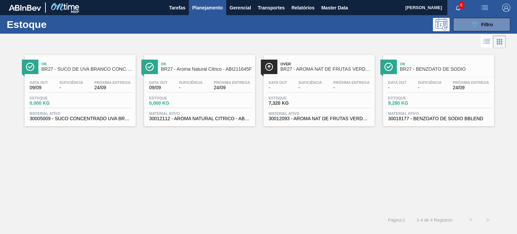
click at [351, 97] on div "Estoque 7,320 KG" at bounding box center [319, 102] width 104 height 12
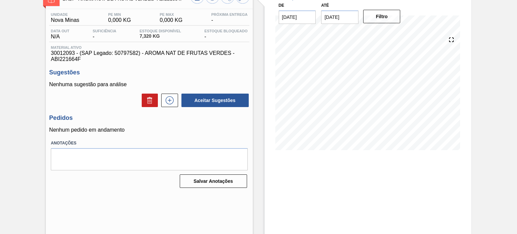
scroll to position [55, 0]
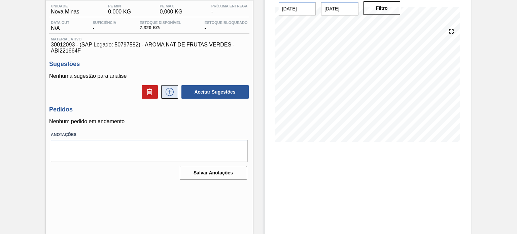
click at [170, 92] on icon at bounding box center [169, 91] width 4 height 0
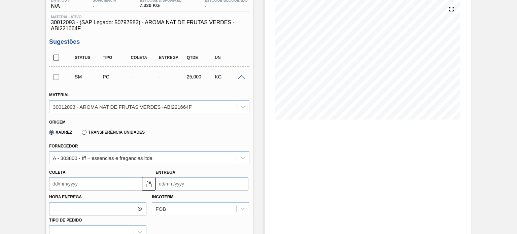
scroll to position [122, 0]
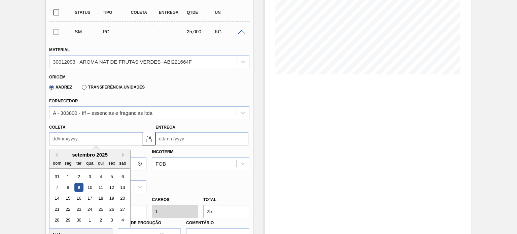
click at [107, 138] on input "Coleta" at bounding box center [95, 138] width 93 height 13
click at [69, 209] on div "22" at bounding box center [68, 208] width 9 height 9
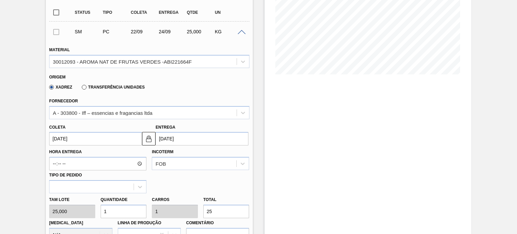
type input "[DATE]"
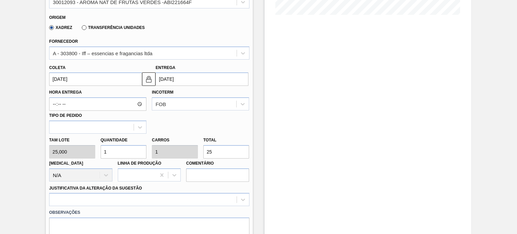
scroll to position [190, 0]
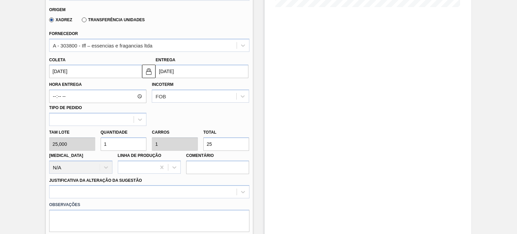
click at [116, 145] on input "1" at bounding box center [124, 143] width 46 height 13
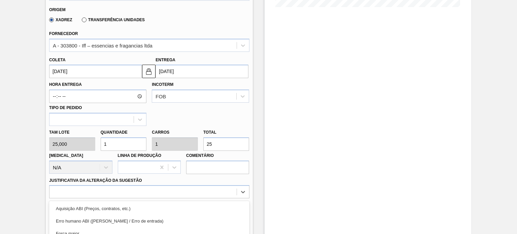
click at [83, 192] on div "option Master data incorreto ABI (LT, MOQ, etc.) focused, 5 of 18. 18 results a…" at bounding box center [149, 191] width 200 height 13
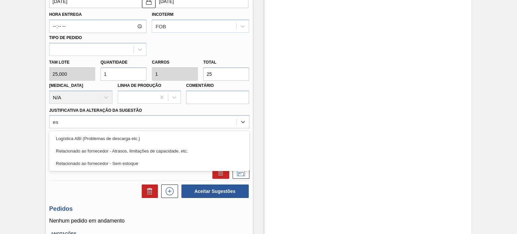
type Sugestão "est"
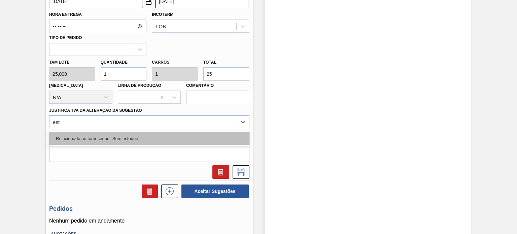
click at [100, 139] on div "Relacionado ao fornecedor - Sem estoque" at bounding box center [149, 138] width 200 height 12
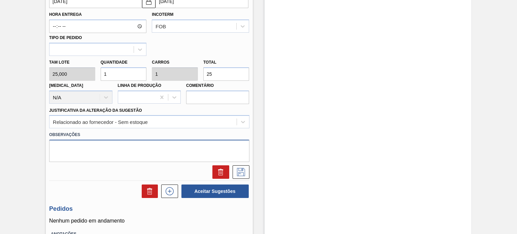
click at [148, 146] on textarea at bounding box center [149, 151] width 200 height 22
type textarea "B. Blend"
click at [238, 172] on icon at bounding box center [240, 172] width 11 height 8
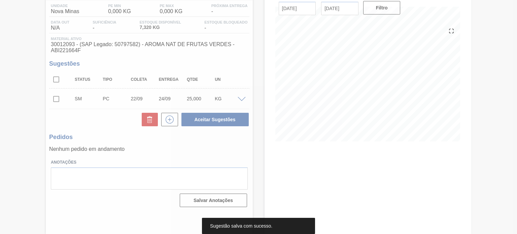
scroll to position [55, 0]
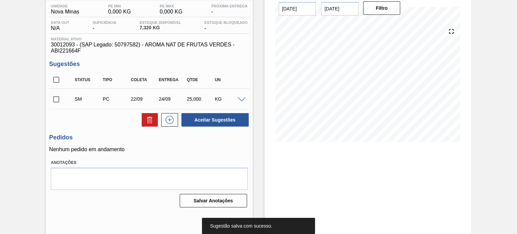
click at [57, 103] on input "checkbox" at bounding box center [56, 99] width 14 height 14
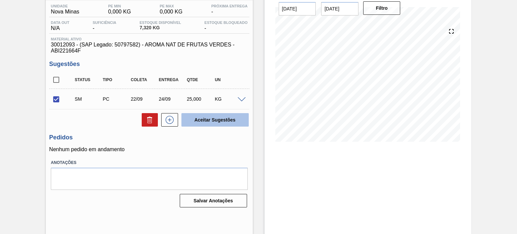
click at [196, 115] on button "Aceitar Sugestões" at bounding box center [214, 119] width 67 height 13
checkbox input "false"
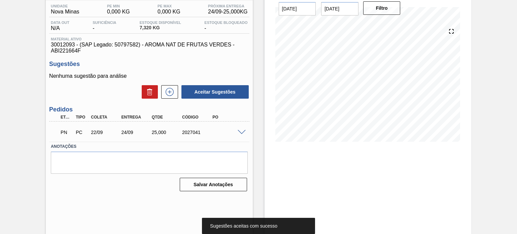
click at [188, 130] on div "2027041" at bounding box center [196, 131] width 33 height 5
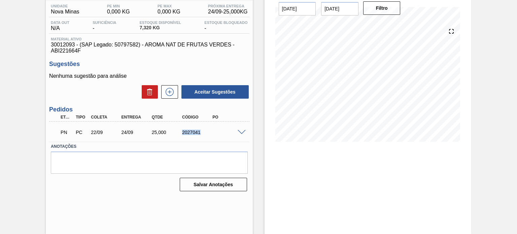
click at [188, 130] on div "2027041" at bounding box center [196, 131] width 33 height 5
copy div "2027041"
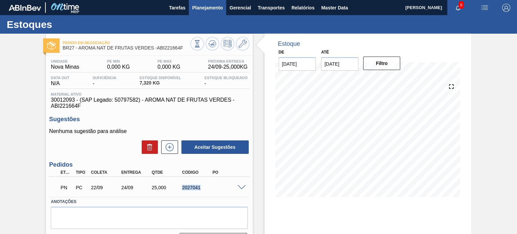
click at [207, 10] on span "Planejamento" at bounding box center [207, 8] width 31 height 8
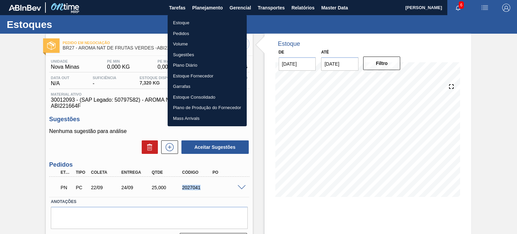
click at [186, 28] on li "Pedidos" at bounding box center [206, 33] width 79 height 11
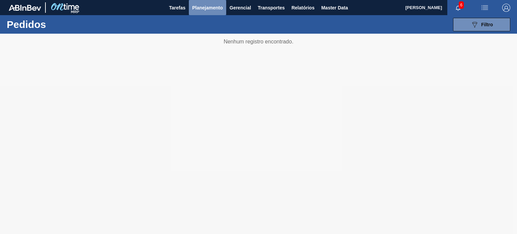
click at [207, 6] on span "Planejamento" at bounding box center [207, 8] width 31 height 8
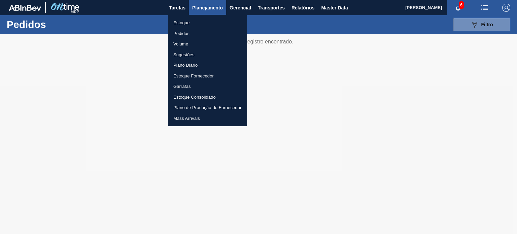
click at [182, 23] on li "Estoque" at bounding box center [207, 22] width 79 height 11
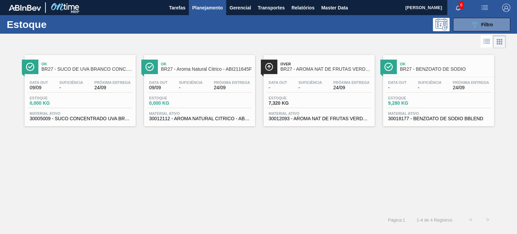
click at [258, 96] on link "Over BR27 - AROMA NAT DE FRUTAS VERDES -ABI221664F Data out - Suficiência - Pró…" at bounding box center [317, 88] width 119 height 76
click at [315, 178] on div "Ok BR27 - SUCO DE UVA BRANCO CONC. 68 BRIX Data [DATE] Suficiência - Próxima En…" at bounding box center [258, 130] width 517 height 161
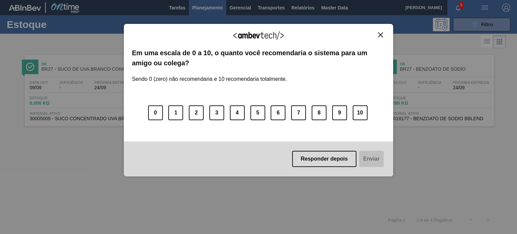
click at [382, 30] on div "Agradecemos seu feedback! Em uma escala de 0 a 10, o quanto você recomendaria o…" at bounding box center [258, 100] width 269 height 153
click at [381, 35] on img "Close" at bounding box center [380, 34] width 5 height 5
click at [381, 38] on div "Agradecemos seu feedback!" at bounding box center [258, 40] width 253 height 16
click at [383, 36] on button "Close" at bounding box center [380, 35] width 9 height 6
click at [380, 36] on img "Close" at bounding box center [380, 34] width 5 height 5
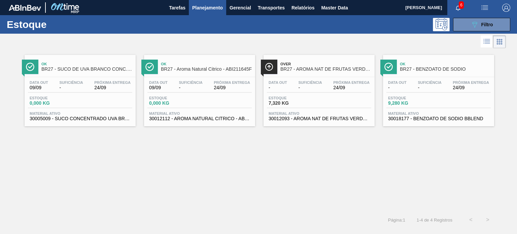
click at [268, 208] on div "Ok BR27 - SUCO DE UVA BRANCO CONC. 68 BRIX Data [DATE] Suficiência - Próxima En…" at bounding box center [258, 130] width 517 height 161
click at [105, 83] on span "Próxima Entrega" at bounding box center [112, 82] width 36 height 4
click at [164, 88] on span "09/09" at bounding box center [158, 87] width 18 height 5
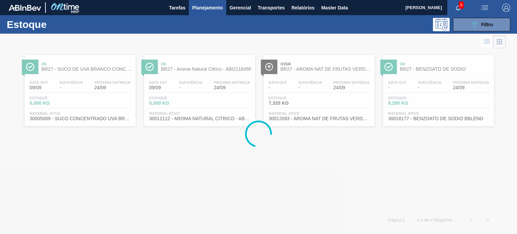
click at [338, 98] on div "Estoque 7,320 KG" at bounding box center [319, 102] width 104 height 12
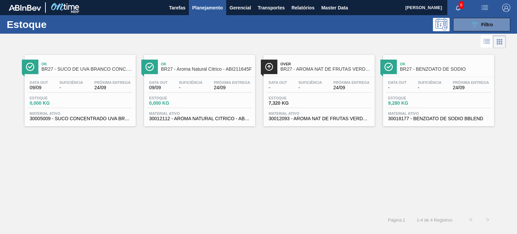
click at [413, 80] on div "Data out - Suficiência - Próxima Entrega 24/09" at bounding box center [438, 86] width 104 height 12
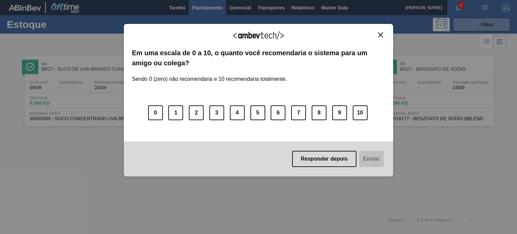
click at [381, 34] on img "Close" at bounding box center [380, 34] width 5 height 5
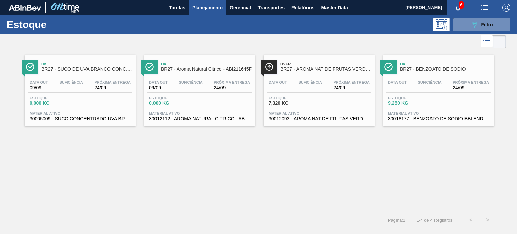
click at [113, 97] on div "Estoque 0,000 KG" at bounding box center [80, 102] width 104 height 12
click at [318, 106] on div "Estoque 7,320 KG" at bounding box center [319, 102] width 104 height 12
click at [412, 101] on span "9,280 KG" at bounding box center [411, 103] width 47 height 5
